Goal: Transaction & Acquisition: Download file/media

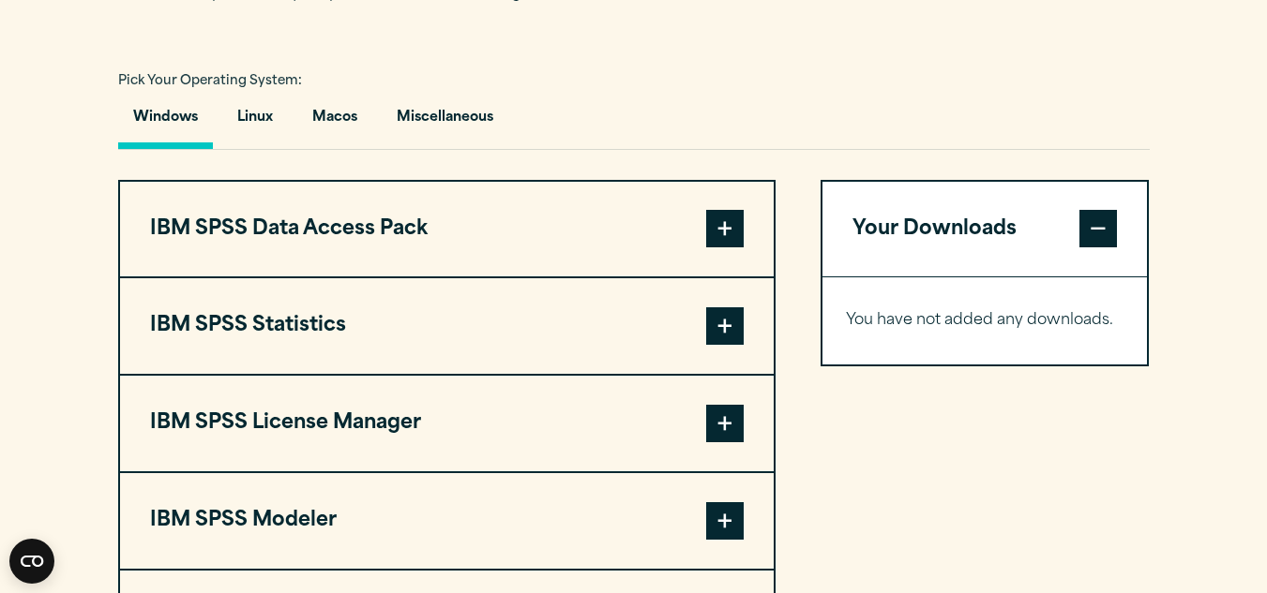
scroll to position [1310, 0]
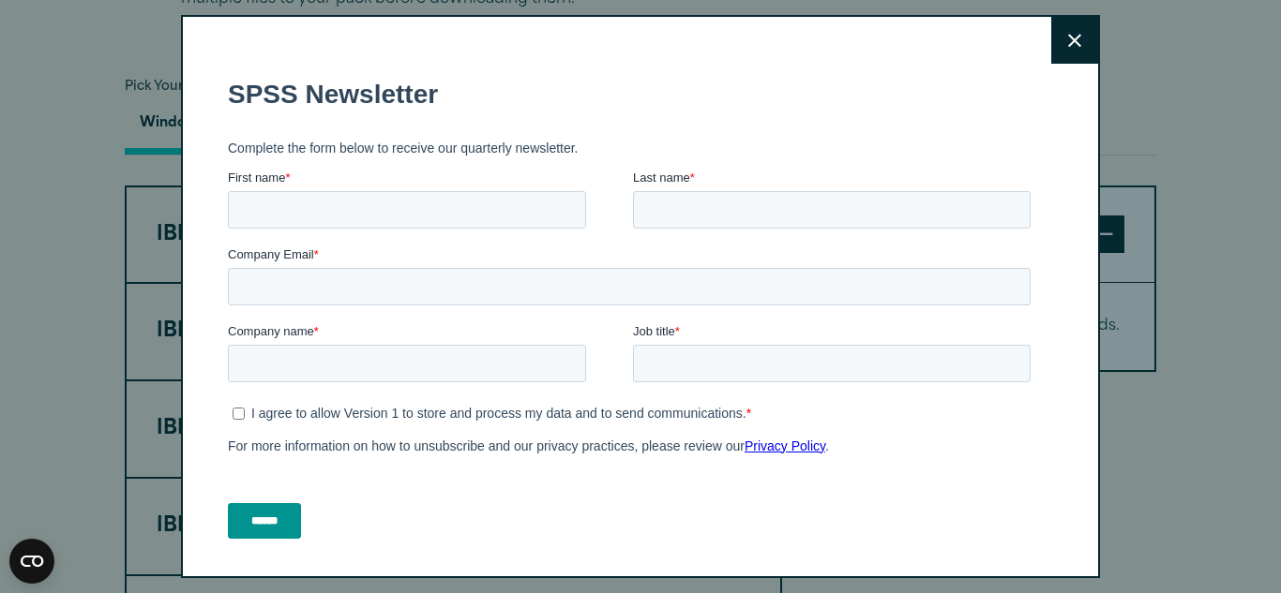
click at [1068, 37] on icon at bounding box center [1074, 41] width 13 height 14
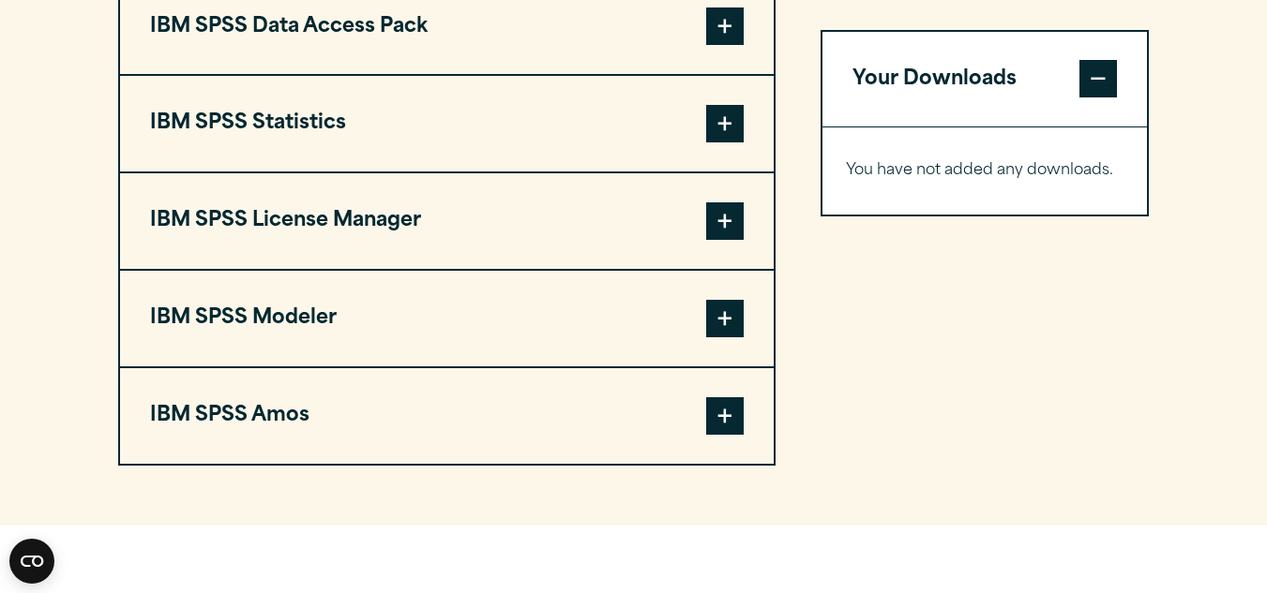
scroll to position [1519, 0]
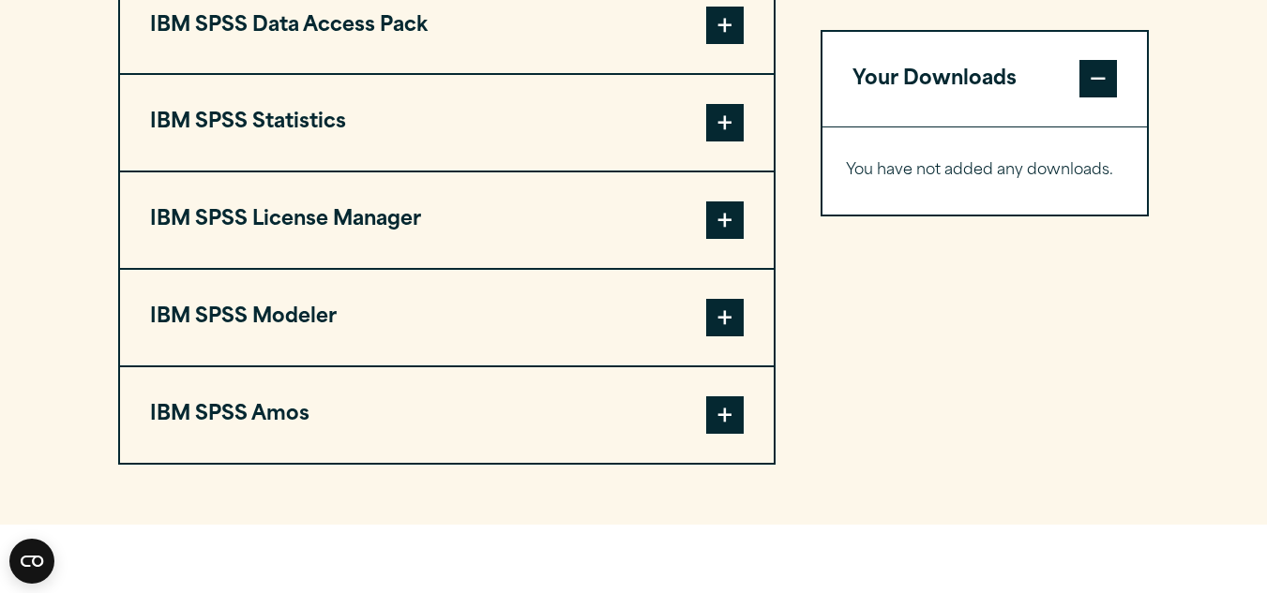
click at [717, 142] on span at bounding box center [725, 123] width 38 height 38
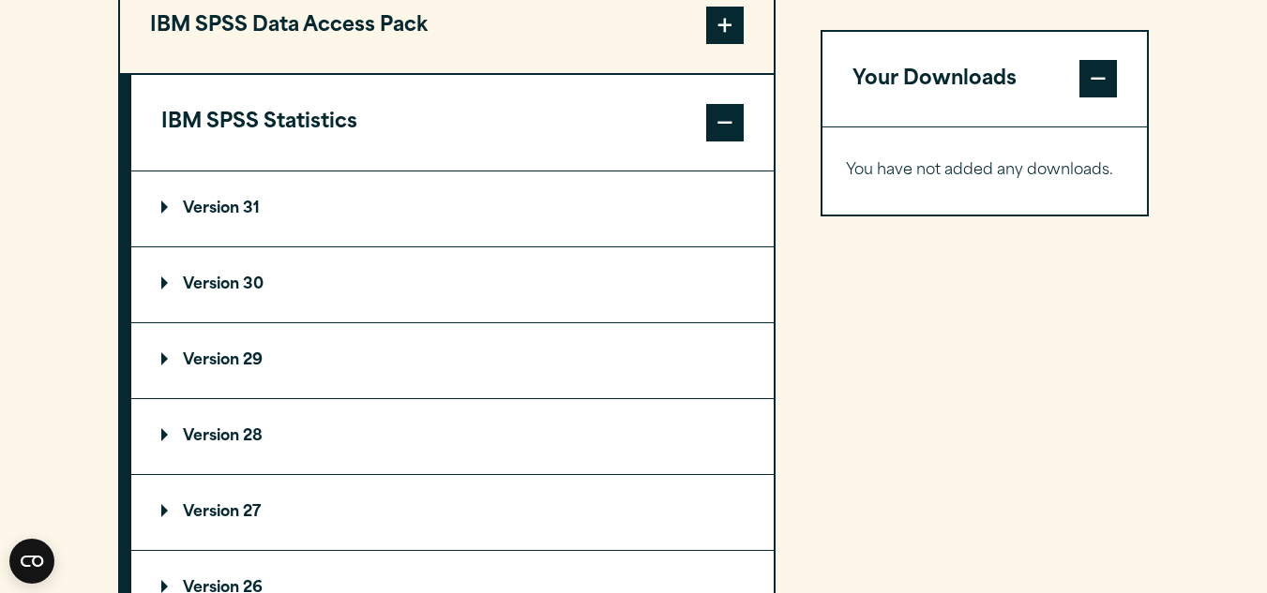
click at [532, 323] on summary "Version 30" at bounding box center [452, 285] width 642 height 75
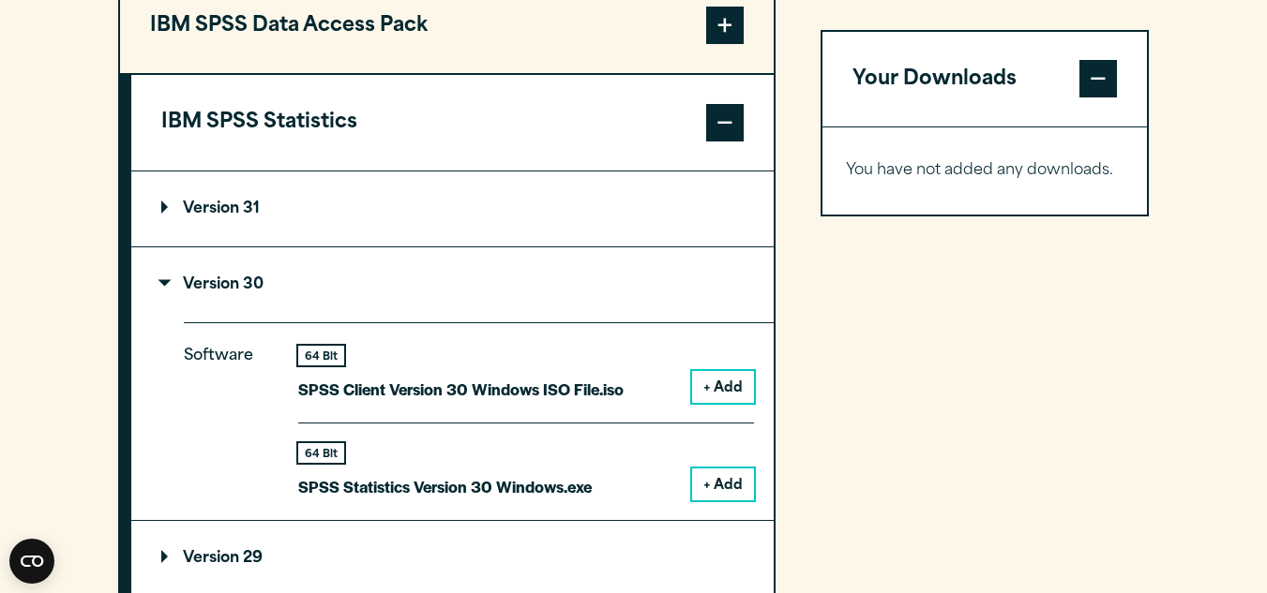
click at [246, 293] on p "Version 30" at bounding box center [212, 285] width 102 height 15
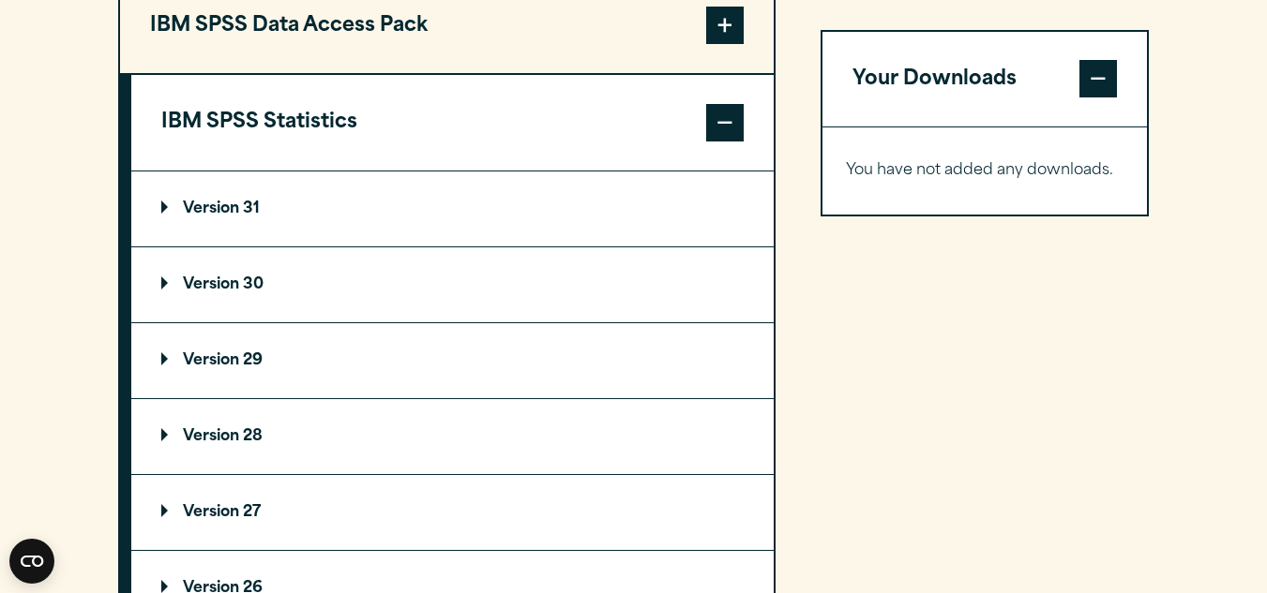
click at [250, 293] on p "Version 30" at bounding box center [212, 285] width 102 height 15
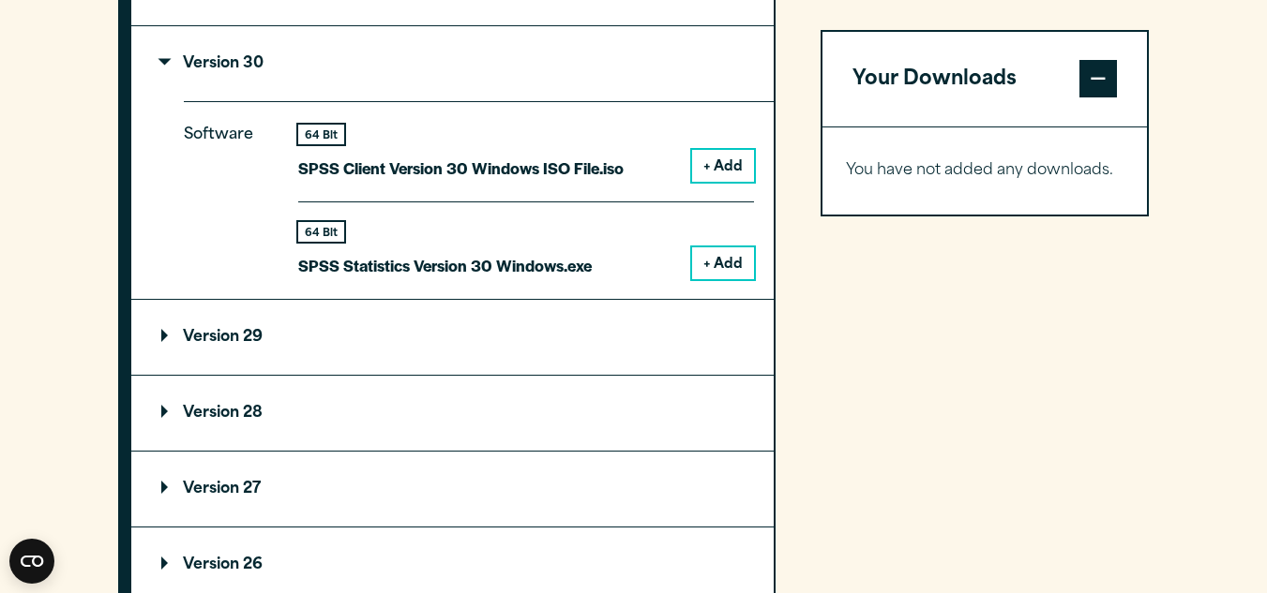
scroll to position [1740, 0]
click at [712, 279] on button "+ Add" at bounding box center [723, 264] width 62 height 32
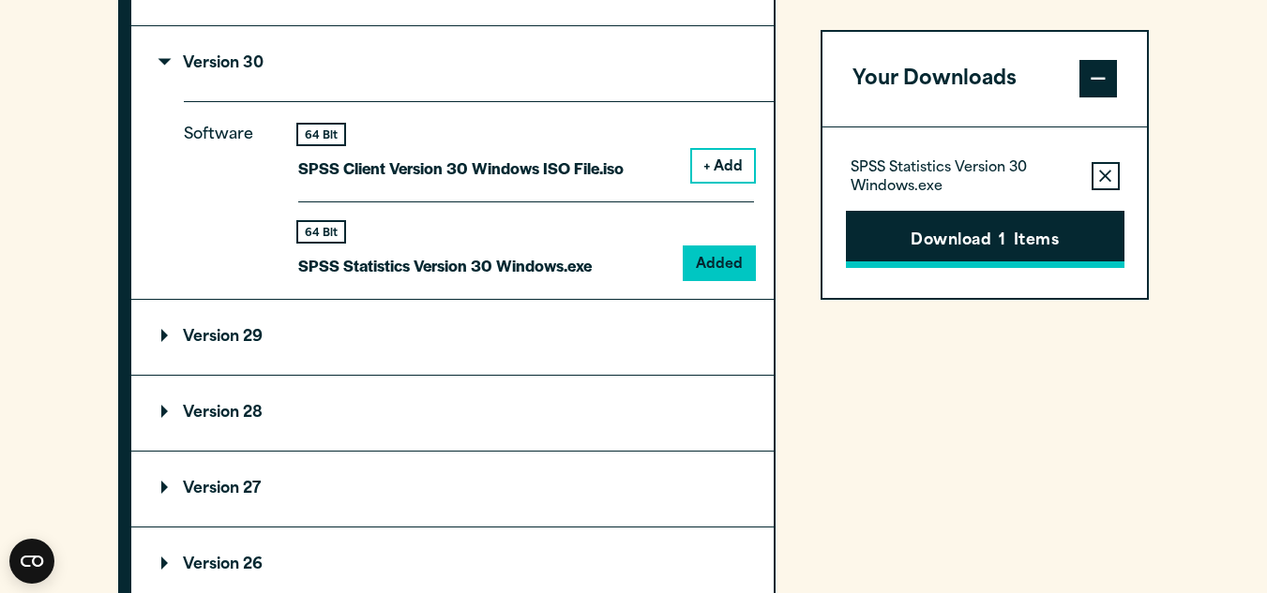
click at [948, 236] on button "Download 1 Items" at bounding box center [985, 240] width 278 height 58
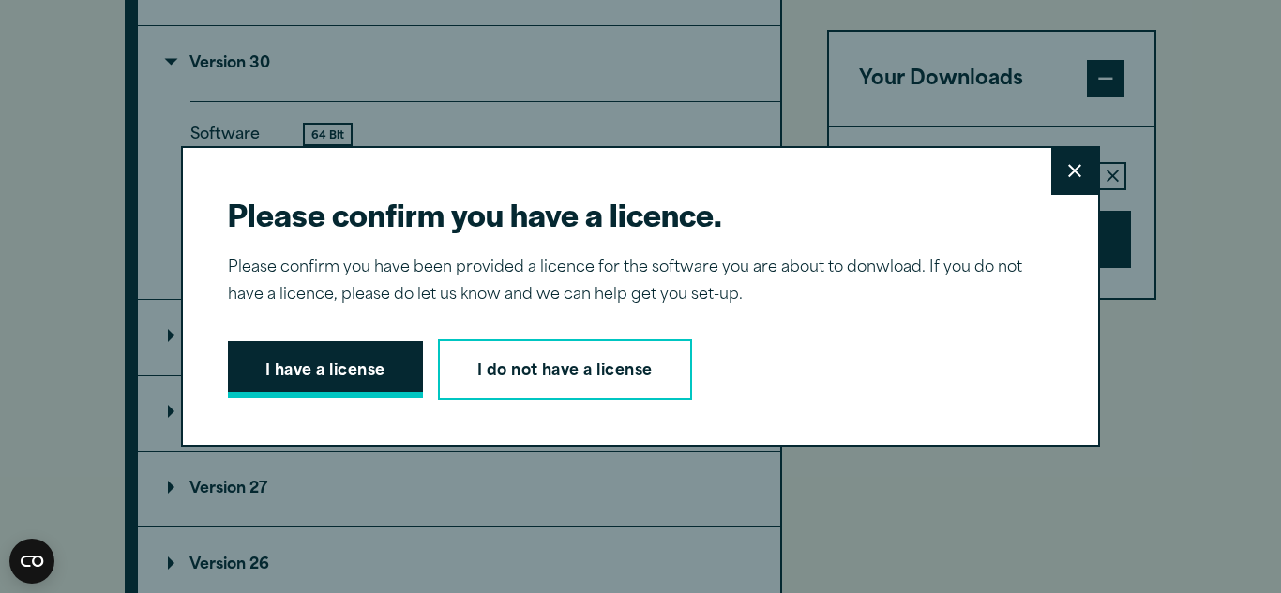
click at [366, 385] on button "I have a license" at bounding box center [325, 370] width 195 height 58
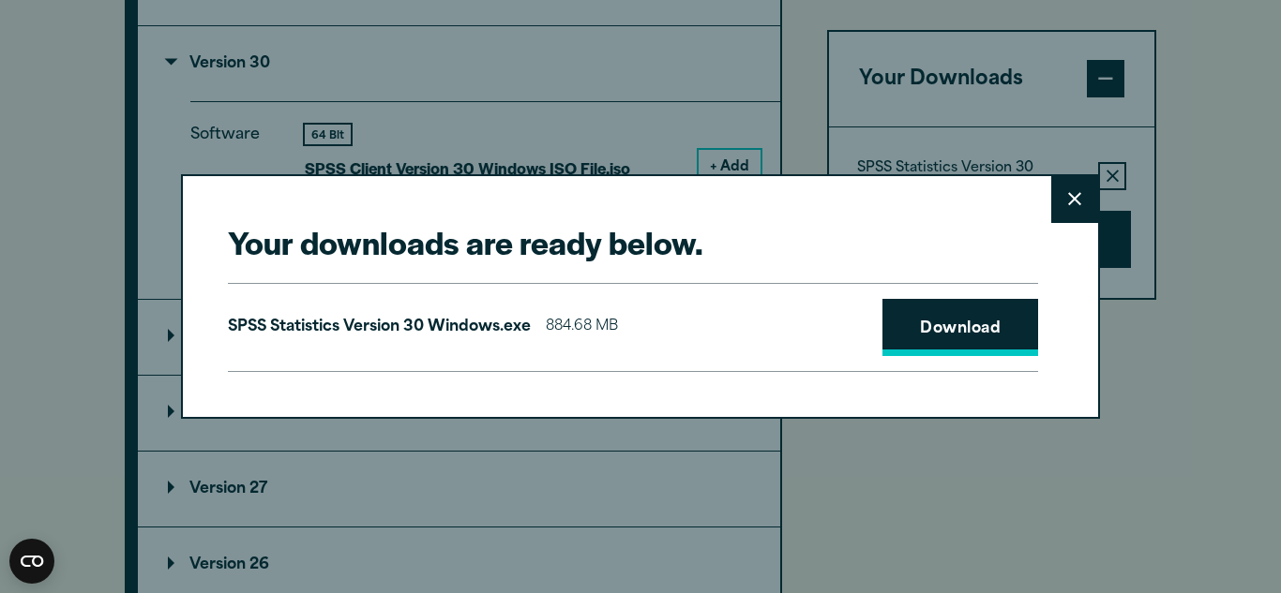
click at [962, 329] on link "Download" at bounding box center [960, 328] width 156 height 58
click at [972, 316] on link "Download" at bounding box center [960, 328] width 156 height 58
click at [1043, 126] on div "Your downloads are ready below. Close SPSS Statistics Version 30 Windows.exe 88…" at bounding box center [640, 296] width 1281 height 593
